Goal: Information Seeking & Learning: Check status

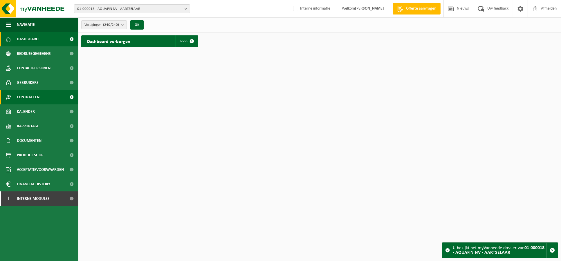
click at [51, 95] on link "Contracten" at bounding box center [39, 97] width 78 height 15
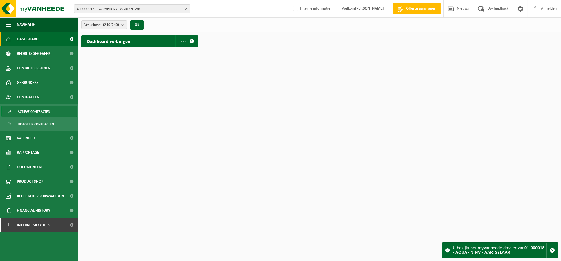
click at [55, 107] on link "Actieve contracten" at bounding box center [38, 111] width 75 height 11
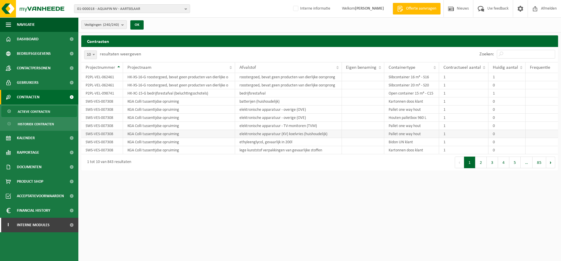
click at [313, 135] on td "elektronische apparatuur (KV) koelvries (huishoudelijk)" at bounding box center [288, 134] width 107 height 8
click at [480, 165] on button "2" at bounding box center [480, 163] width 11 height 12
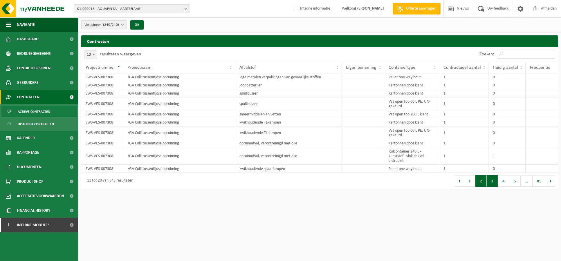
click at [489, 182] on button "3" at bounding box center [492, 181] width 11 height 12
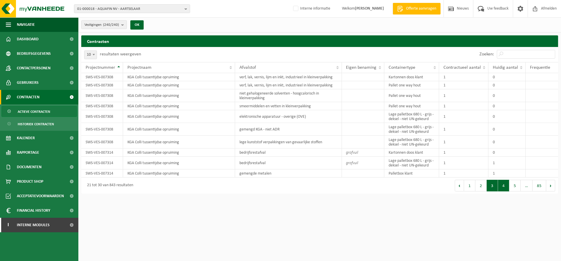
click at [501, 181] on button "4" at bounding box center [503, 186] width 11 height 12
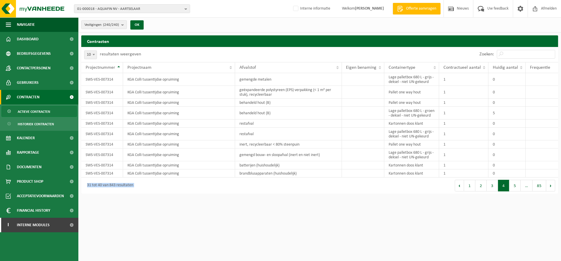
click at [511, 182] on div "10 25 50 100 10 resultaten weergeven Zoeken: Projectnummer Projectnaam Afvalsto…" at bounding box center [319, 120] width 477 height 147
click at [516, 188] on button "5" at bounding box center [514, 186] width 11 height 12
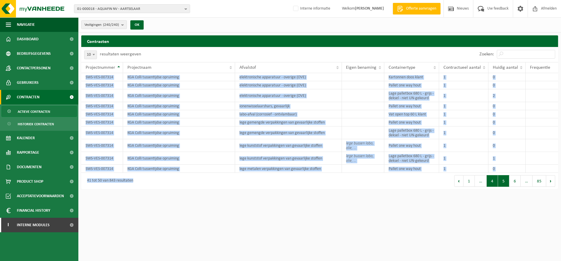
click at [497, 181] on button "4" at bounding box center [492, 181] width 11 height 12
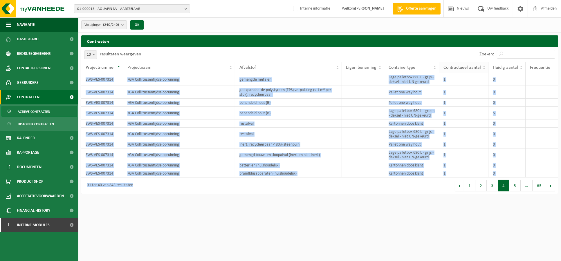
click at [453, 67] on span "Contractueel aantal" at bounding box center [462, 67] width 37 height 5
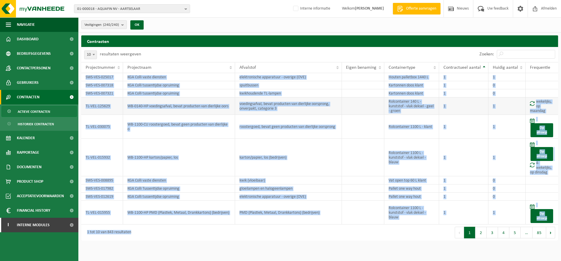
click at [477, 110] on td "1" at bounding box center [463, 106] width 49 height 17
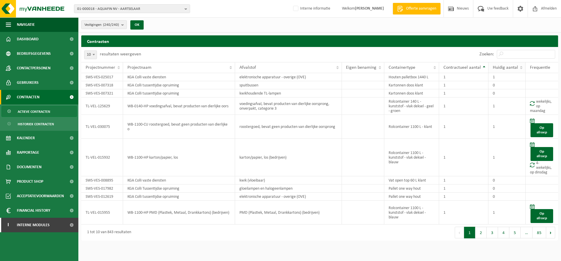
drag, startPoint x: 499, startPoint y: 61, endPoint x: 499, endPoint y: 65, distance: 3.8
click at [499, 61] on div "Zoeken:" at bounding box center [518, 54] width 82 height 15
click at [499, 65] on span "Huidig aantal" at bounding box center [505, 67] width 25 height 5
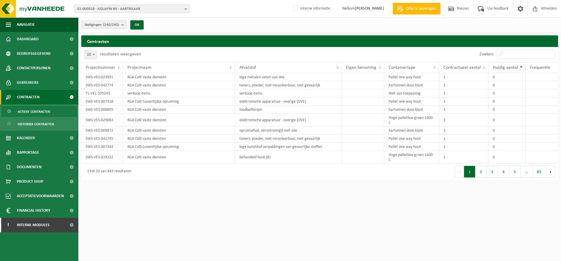
click at [499, 65] on span "Huidig aantal" at bounding box center [505, 67] width 25 height 5
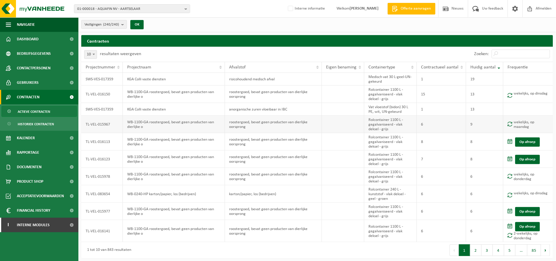
scroll to position [1, 0]
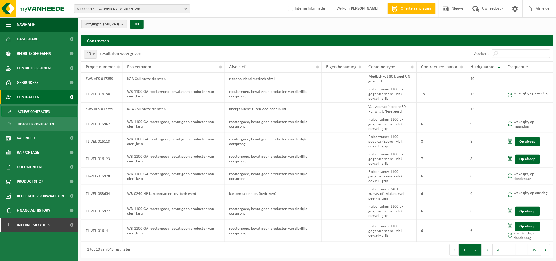
click at [475, 247] on button "2" at bounding box center [475, 250] width 11 height 12
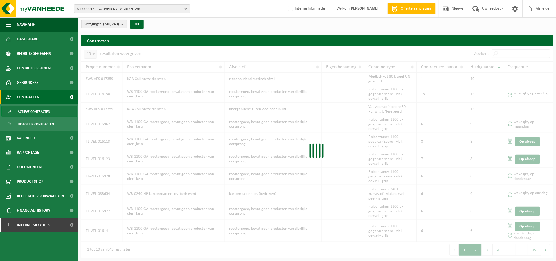
scroll to position [4, 0]
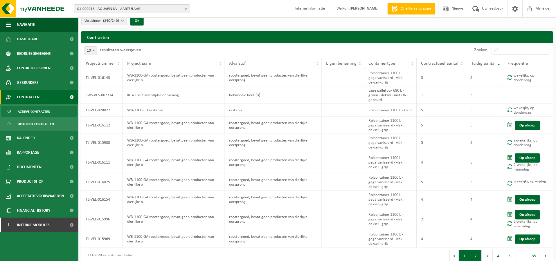
click at [465, 255] on button "1" at bounding box center [464, 256] width 11 height 12
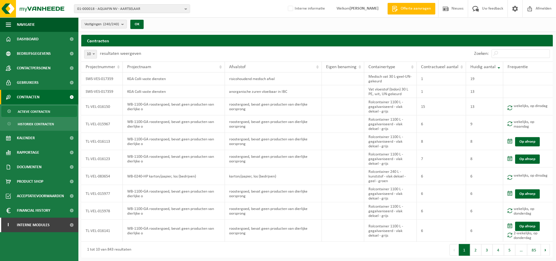
scroll to position [1, 0]
drag, startPoint x: 48, startPoint y: 111, endPoint x: 60, endPoint y: 111, distance: 11.3
click at [48, 111] on span "Actieve contracten" at bounding box center [34, 111] width 33 height 11
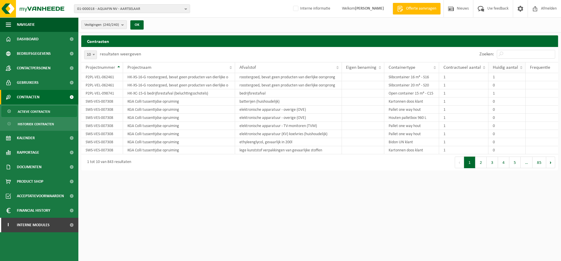
click at [508, 69] on span "Huidig aantal" at bounding box center [505, 67] width 25 height 5
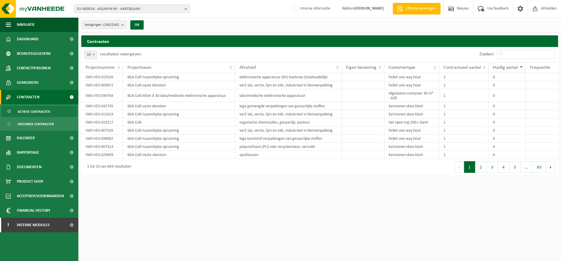
click at [506, 69] on span "Huidig aantal" at bounding box center [505, 67] width 25 height 5
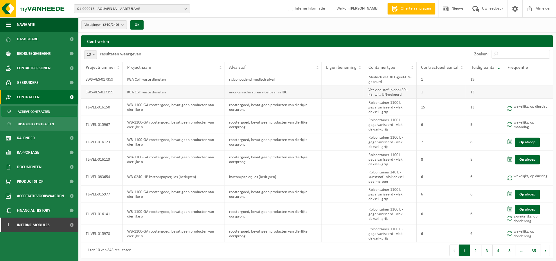
drag, startPoint x: 114, startPoint y: 93, endPoint x: 104, endPoint y: 92, distance: 9.9
click at [104, 92] on td "SWS-VES-017359" at bounding box center [102, 92] width 42 height 13
click at [114, 94] on td "SWS-VES-017359" at bounding box center [102, 92] width 42 height 13
click at [59, 51] on link "Bedrijfsgegevens" at bounding box center [39, 53] width 78 height 15
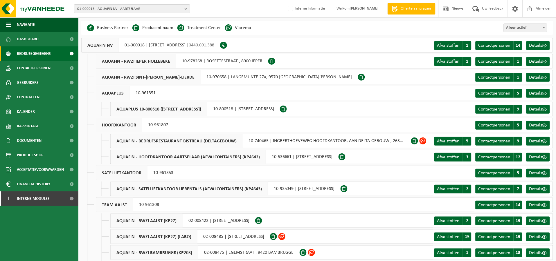
click at [153, 47] on div "AQUAFIN NV 01-000018 | DIJKSTRAAT 8, 2630 AARTSELAAR | 0440.691.388" at bounding box center [150, 45] width 139 height 15
click at [113, 44] on span "AQUAFIN NV" at bounding box center [100, 45] width 37 height 14
click at [95, 42] on span "AQUAFIN NV" at bounding box center [100, 45] width 37 height 14
click at [39, 96] on link "Contracten" at bounding box center [39, 97] width 78 height 15
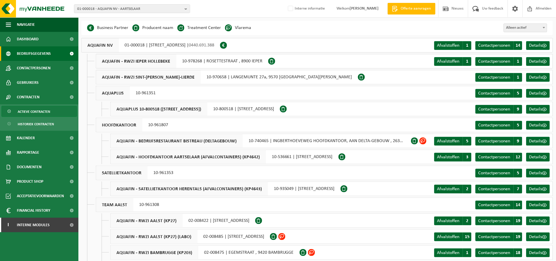
click at [64, 113] on link "Actieve contracten" at bounding box center [38, 111] width 75 height 11
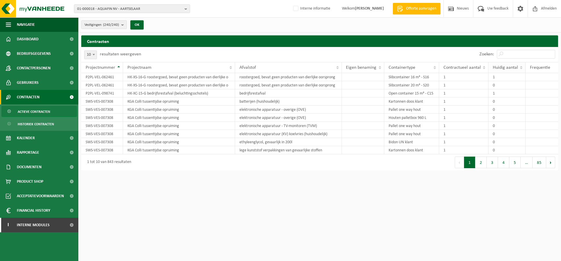
click at [493, 63] on th "Huidig aantal" at bounding box center [507, 67] width 37 height 11
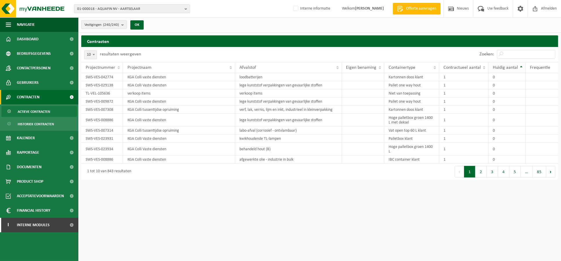
click at [495, 65] on span "Huidig aantal" at bounding box center [505, 67] width 25 height 5
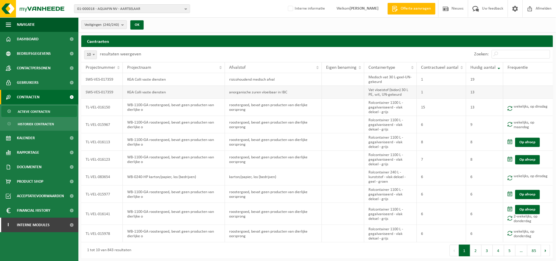
click at [380, 94] on td "Vat vloeistof (bidon) 30 L PE, wit, UN-gekeurd" at bounding box center [390, 92] width 53 height 13
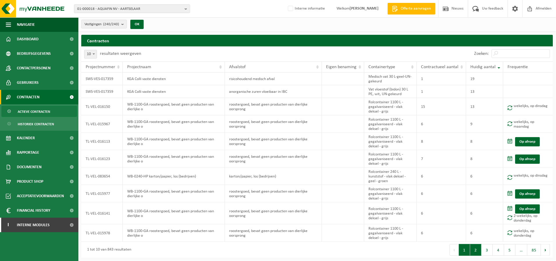
click at [475, 250] on button "2" at bounding box center [475, 250] width 11 height 12
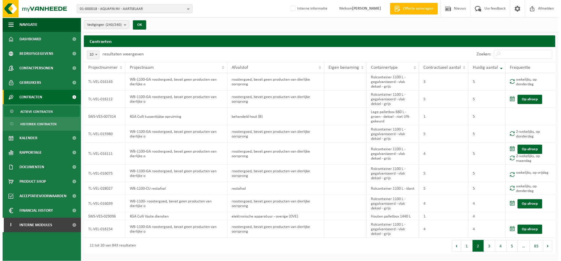
scroll to position [0, 0]
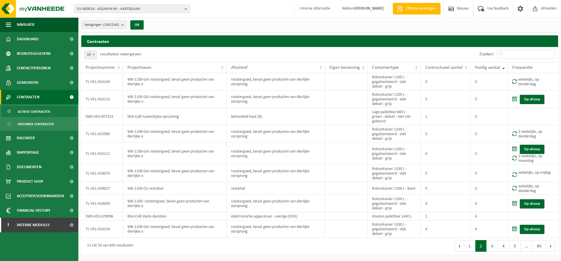
click at [482, 251] on button "2" at bounding box center [480, 246] width 11 height 12
click at [473, 250] on button "1" at bounding box center [469, 246] width 11 height 12
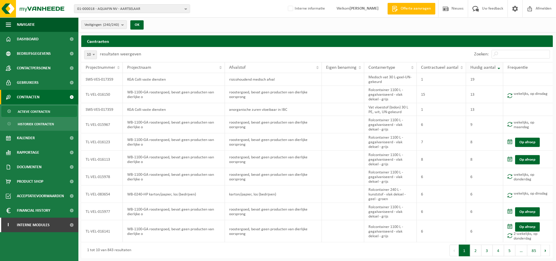
click at [469, 67] on th "Huidig aantal" at bounding box center [484, 67] width 37 height 11
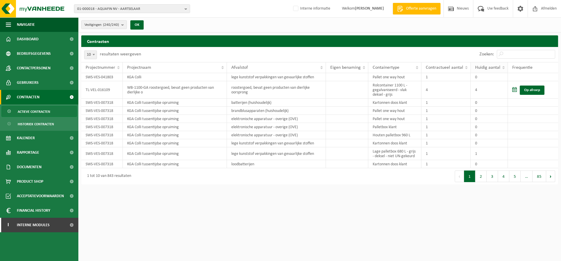
click at [482, 68] on span "Huidig aantal" at bounding box center [487, 67] width 25 height 5
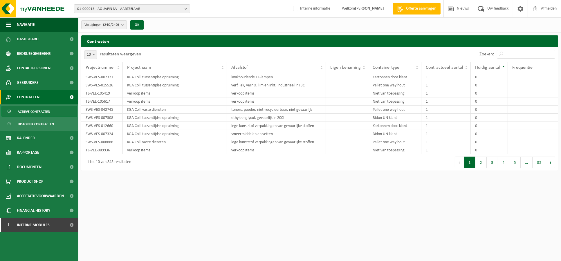
click at [483, 68] on span "Huidig aantal" at bounding box center [487, 67] width 25 height 5
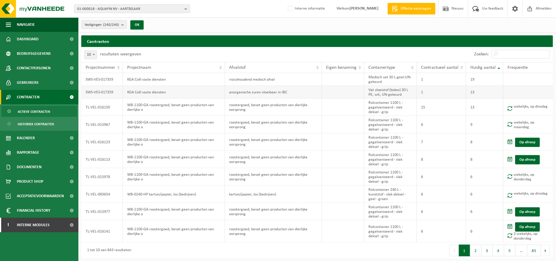
click at [100, 88] on td "SWS-VES-017359" at bounding box center [102, 92] width 42 height 13
click at [102, 93] on td "SWS-VES-017359" at bounding box center [102, 92] width 42 height 13
click at [100, 70] on span "Projectnummer" at bounding box center [101, 67] width 30 height 5
